Goal: Information Seeking & Learning: Find specific fact

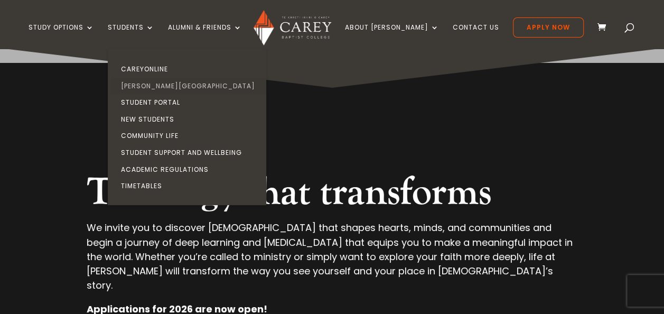
click at [162, 85] on link "[PERSON_NAME][GEOGRAPHIC_DATA]" at bounding box center [189, 86] width 159 height 17
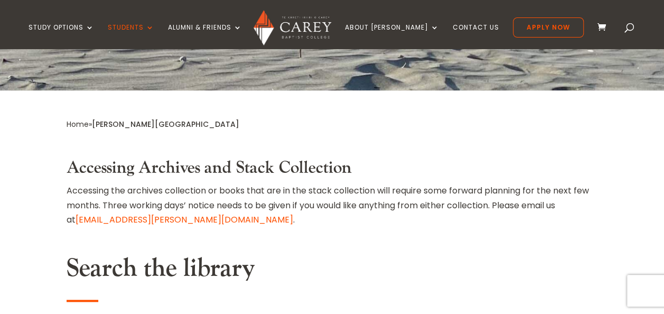
scroll to position [370, 0]
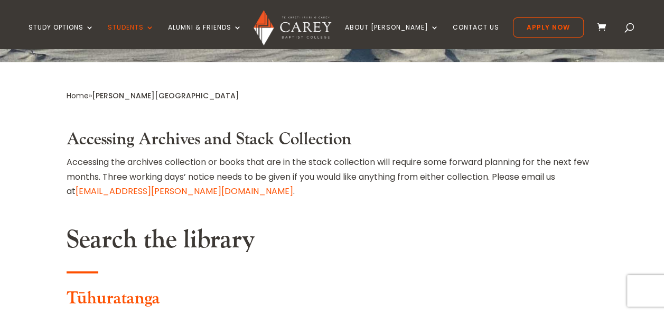
type input "**********"
